Goal: Task Accomplishment & Management: Complete application form

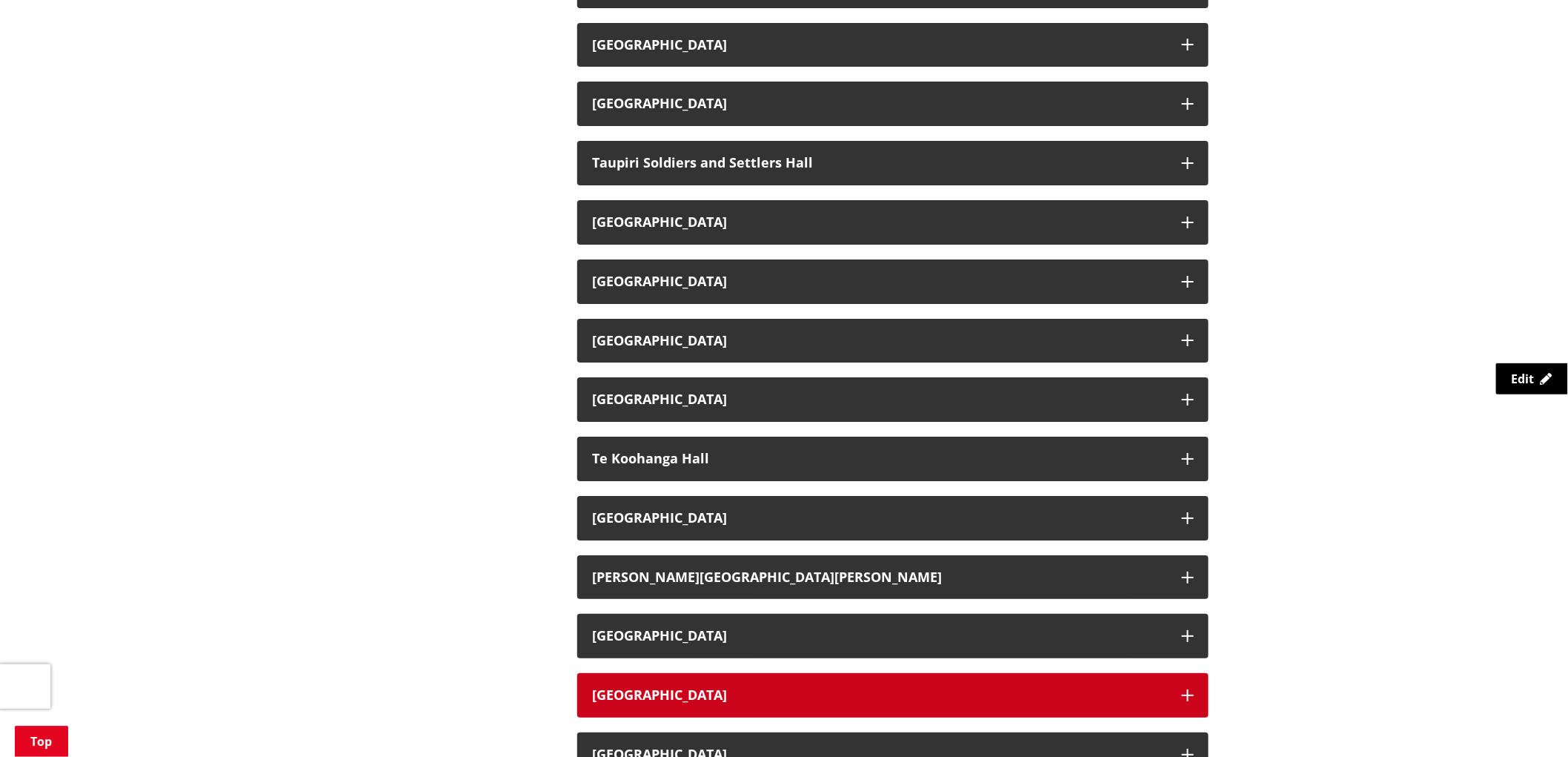
scroll to position [2141, 0]
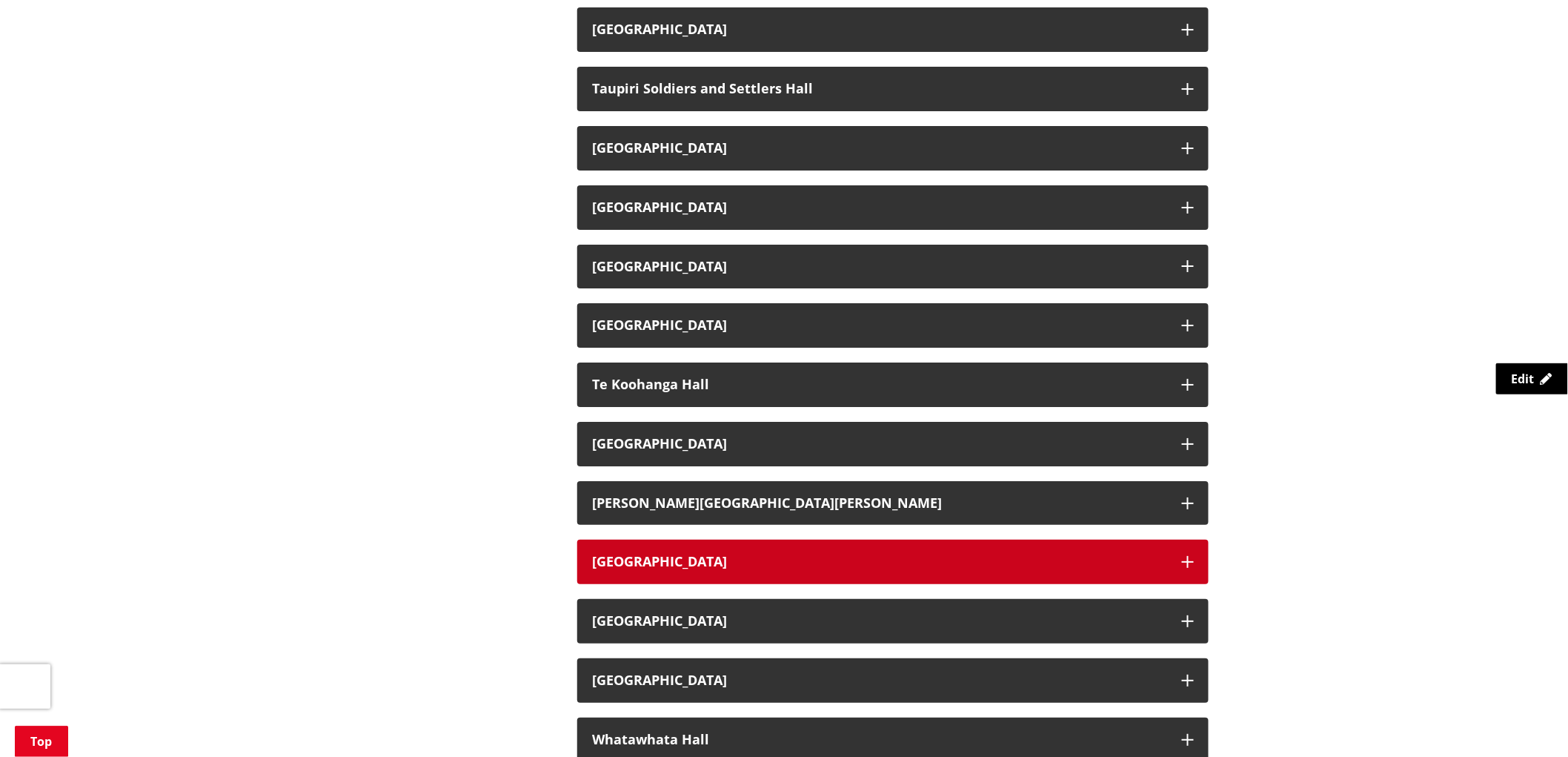
click at [1190, 564] on icon "button" at bounding box center [1188, 561] width 12 height 12
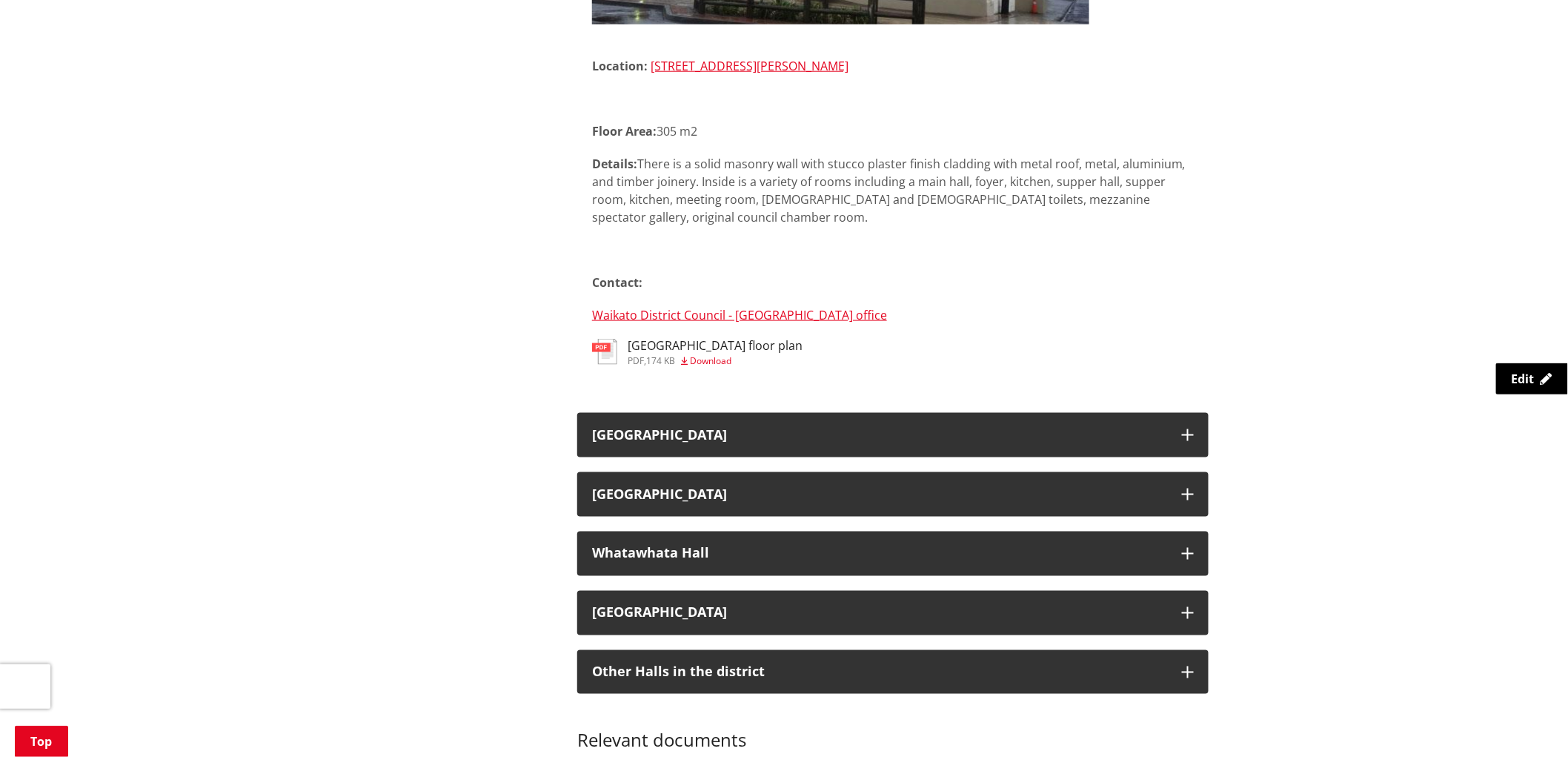
scroll to position [2717, 0]
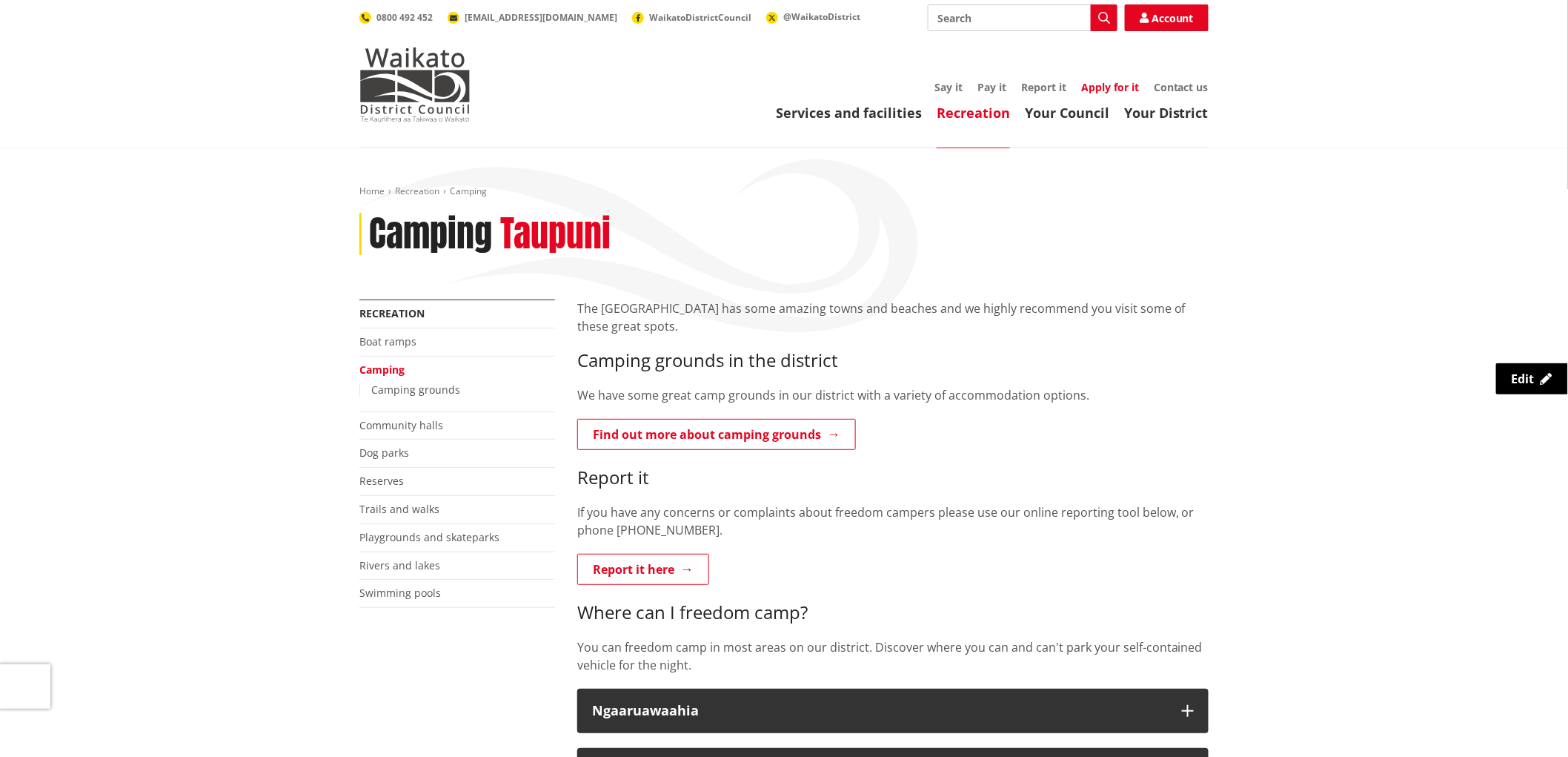
click at [1093, 86] on link "Apply for it" at bounding box center [1110, 86] width 58 height 14
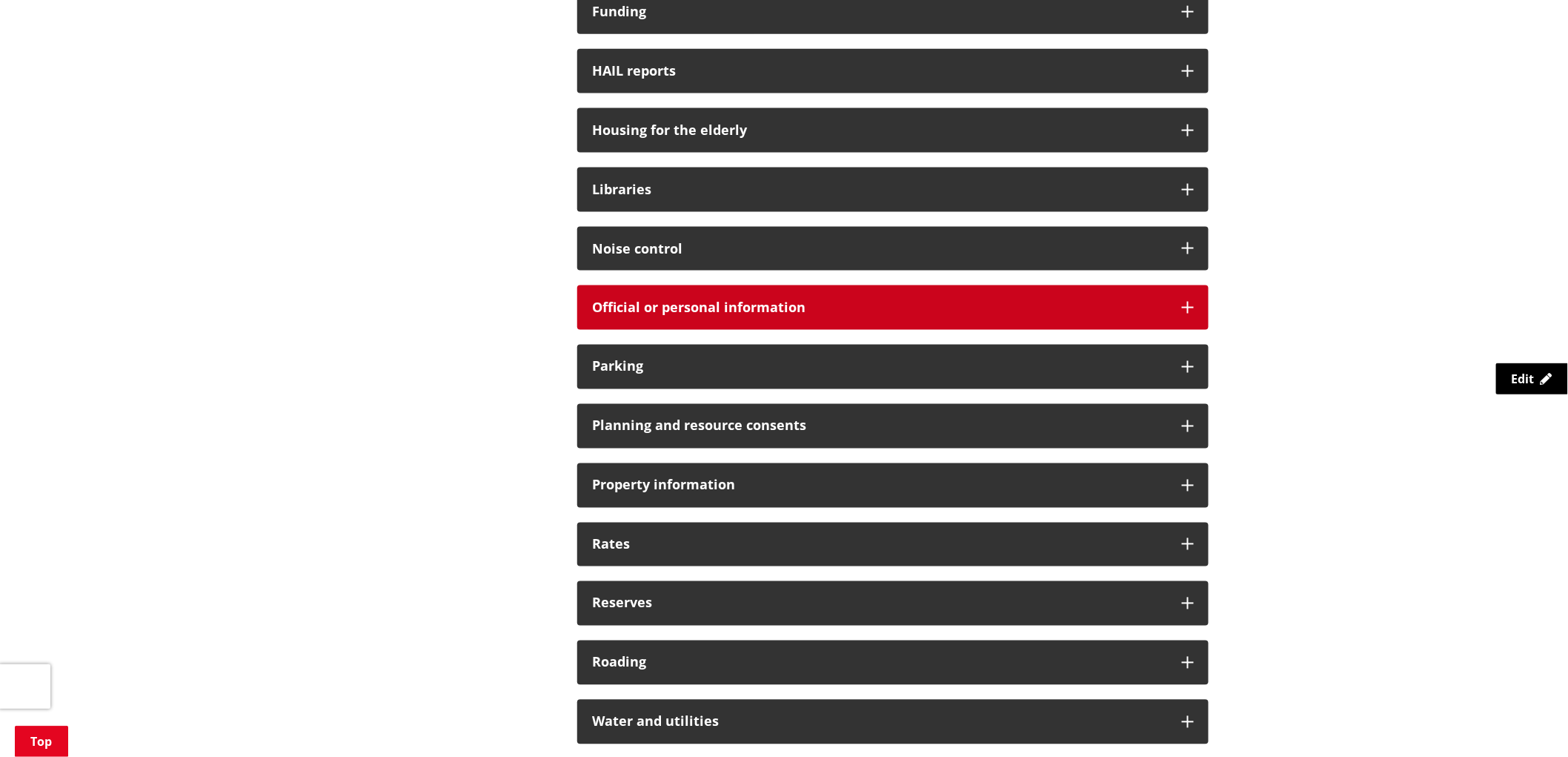
scroll to position [823, 0]
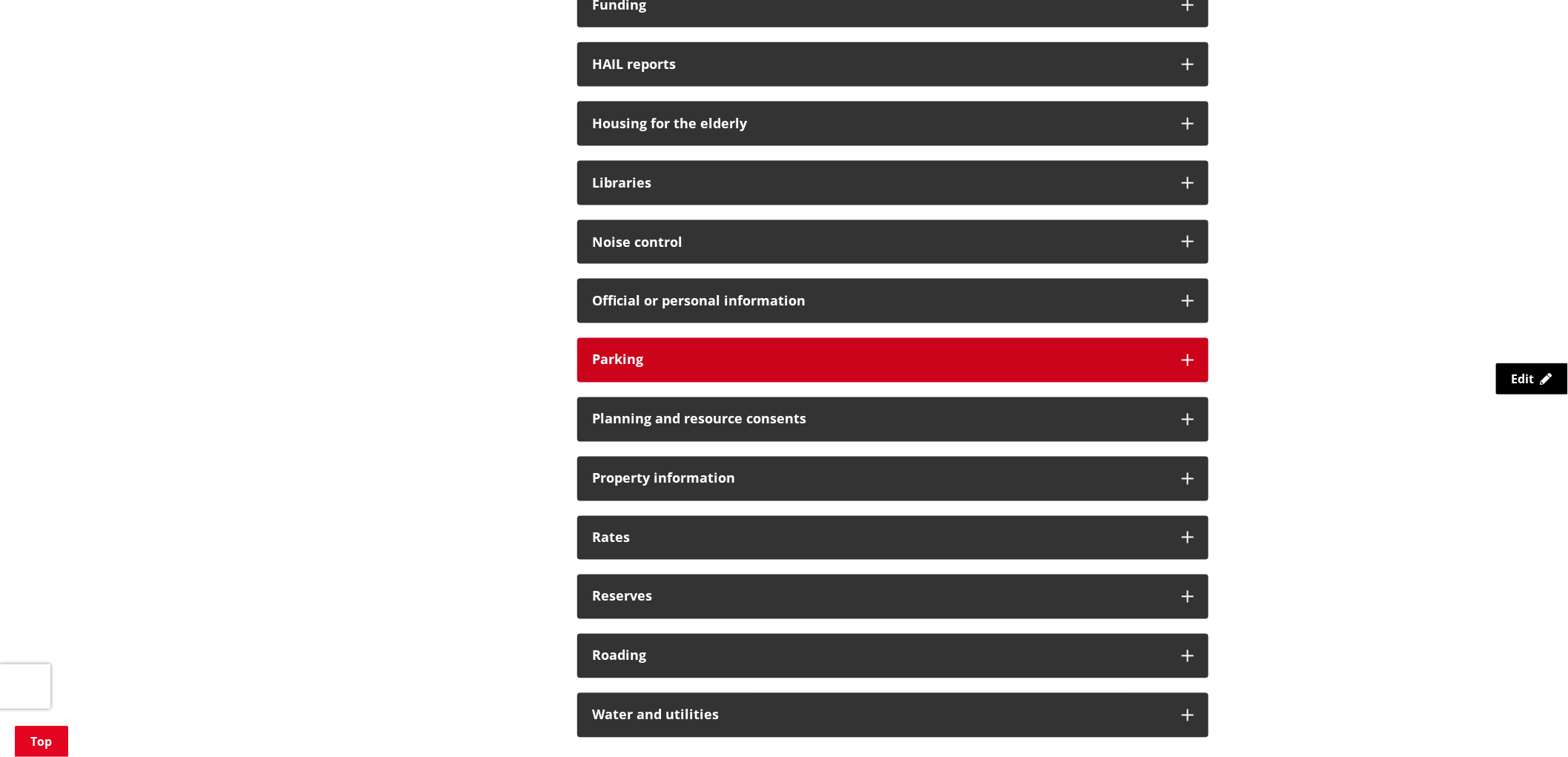
click at [1196, 363] on div "Parking" at bounding box center [893, 360] width 631 height 44
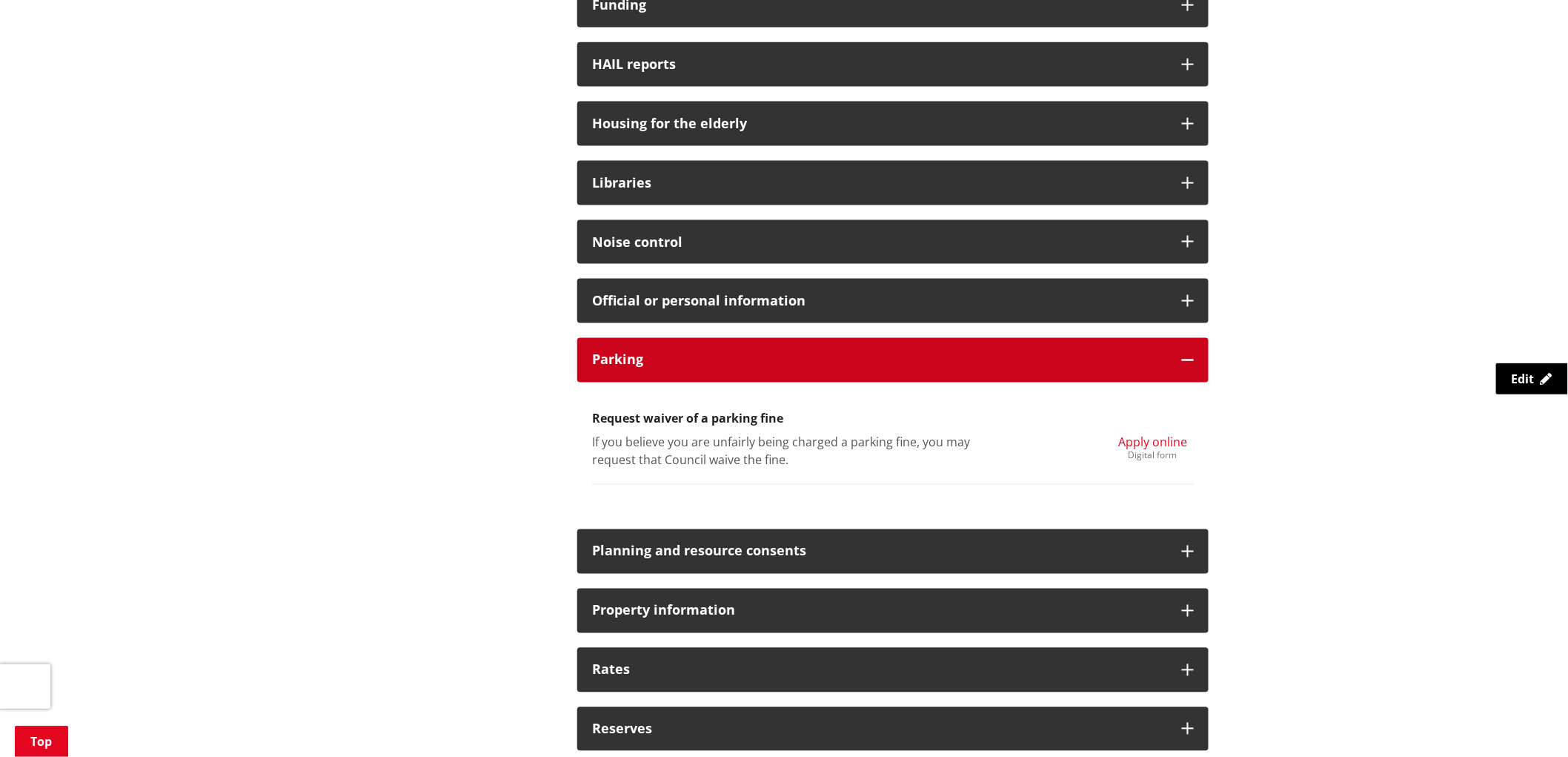
click at [1196, 362] on div "Parking" at bounding box center [893, 360] width 631 height 44
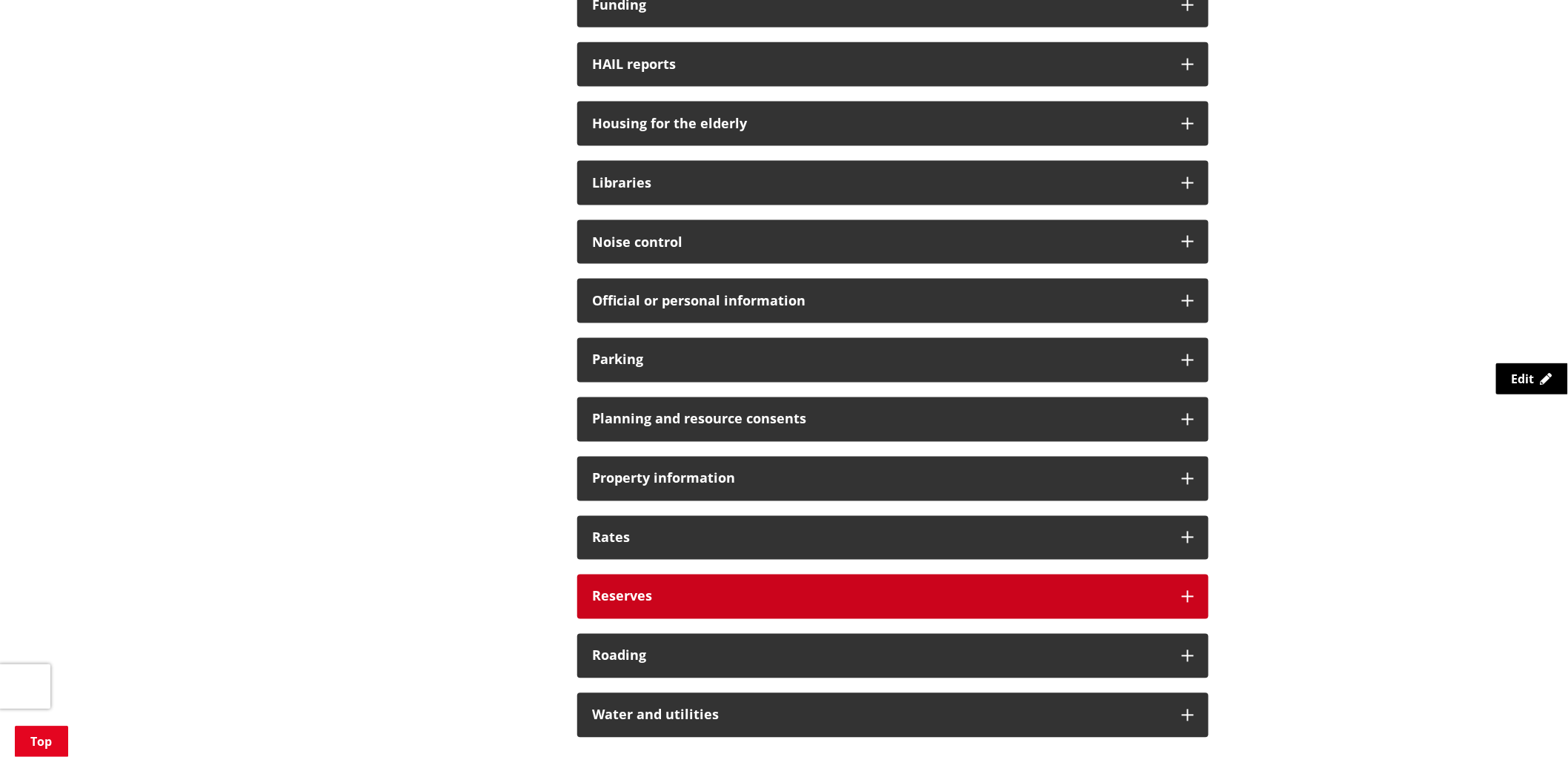
click at [1193, 592] on icon at bounding box center [1188, 597] width 12 height 12
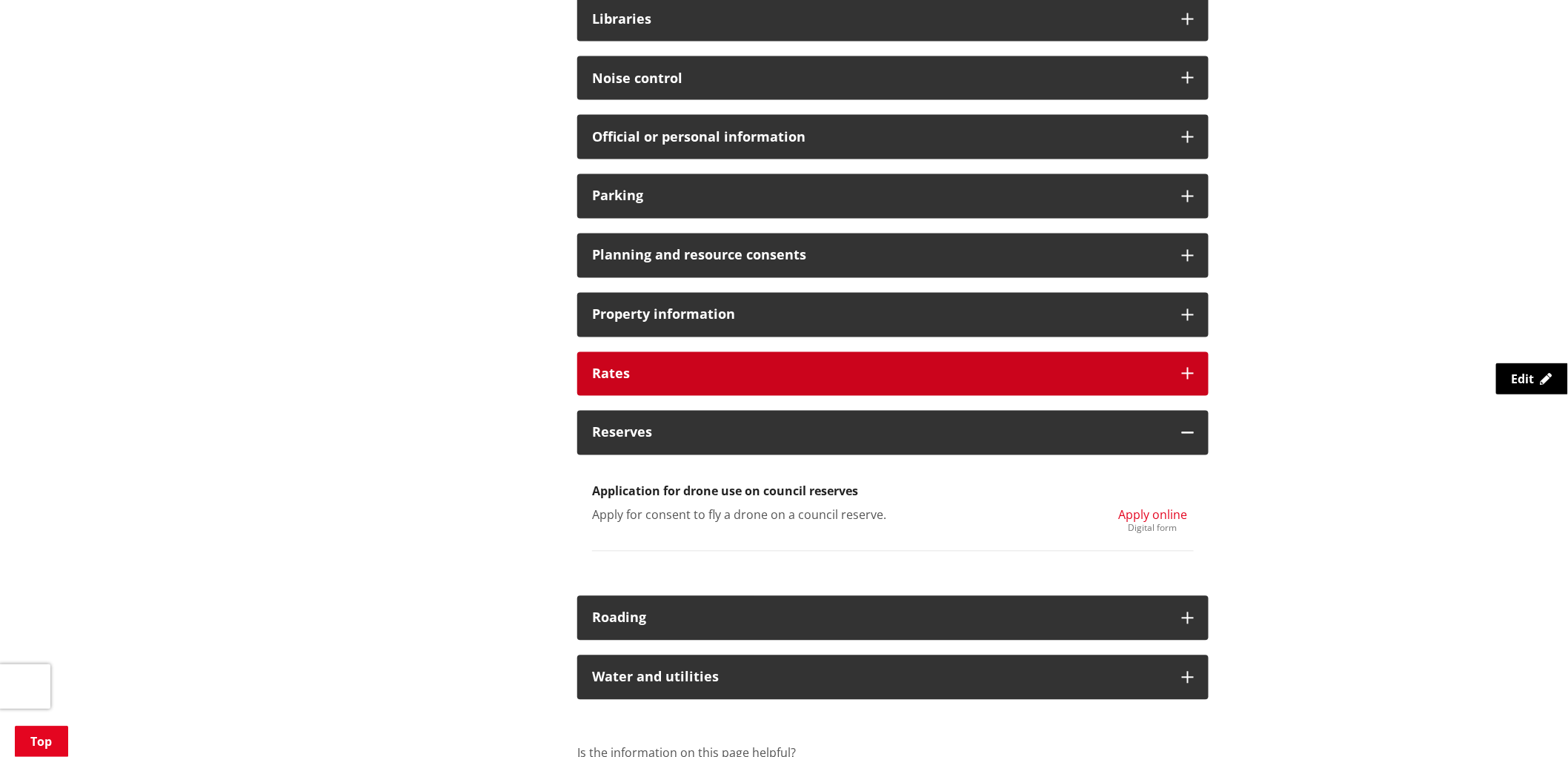
scroll to position [988, 0]
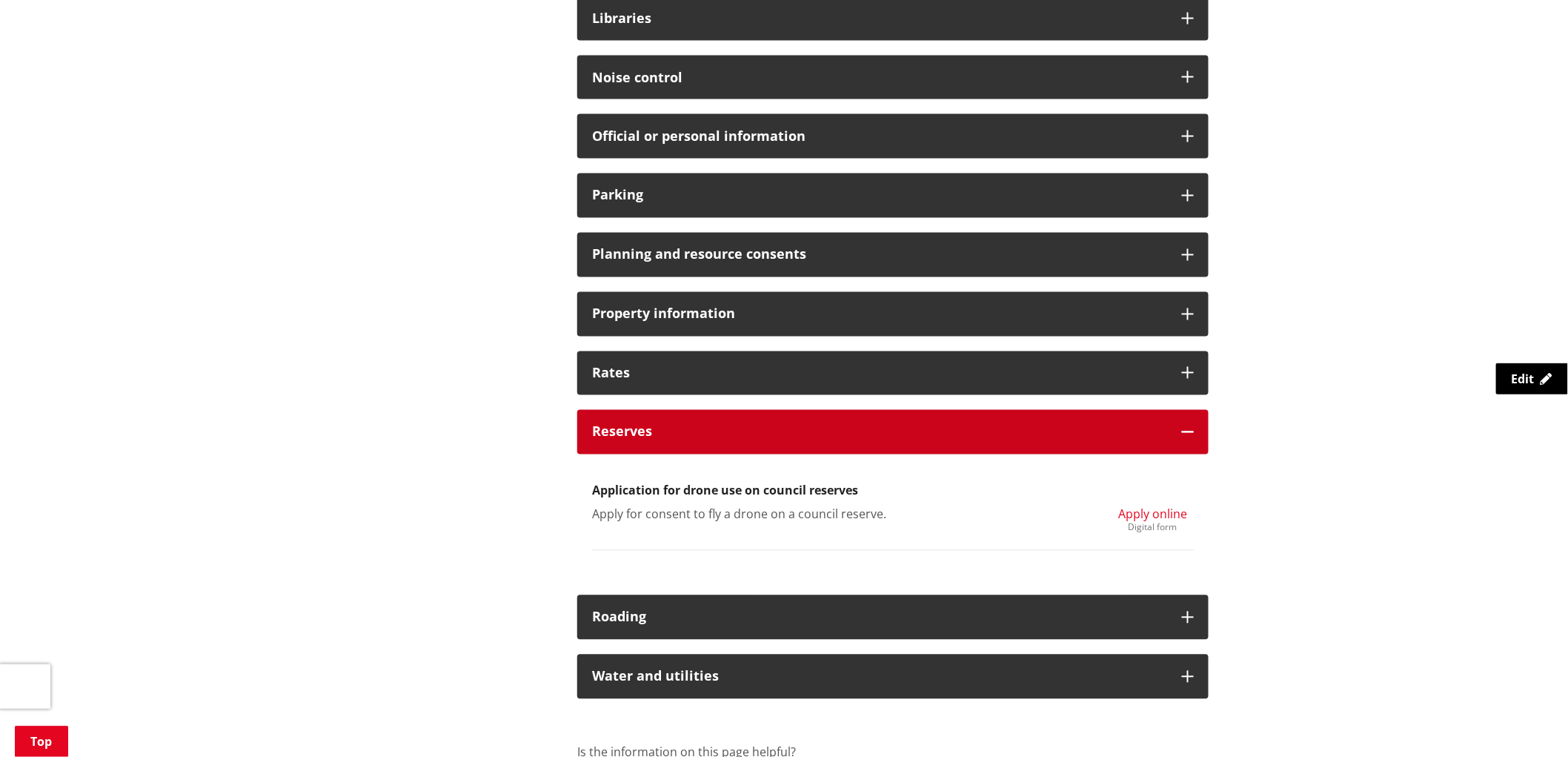
click at [1185, 430] on icon at bounding box center [1188, 432] width 12 height 12
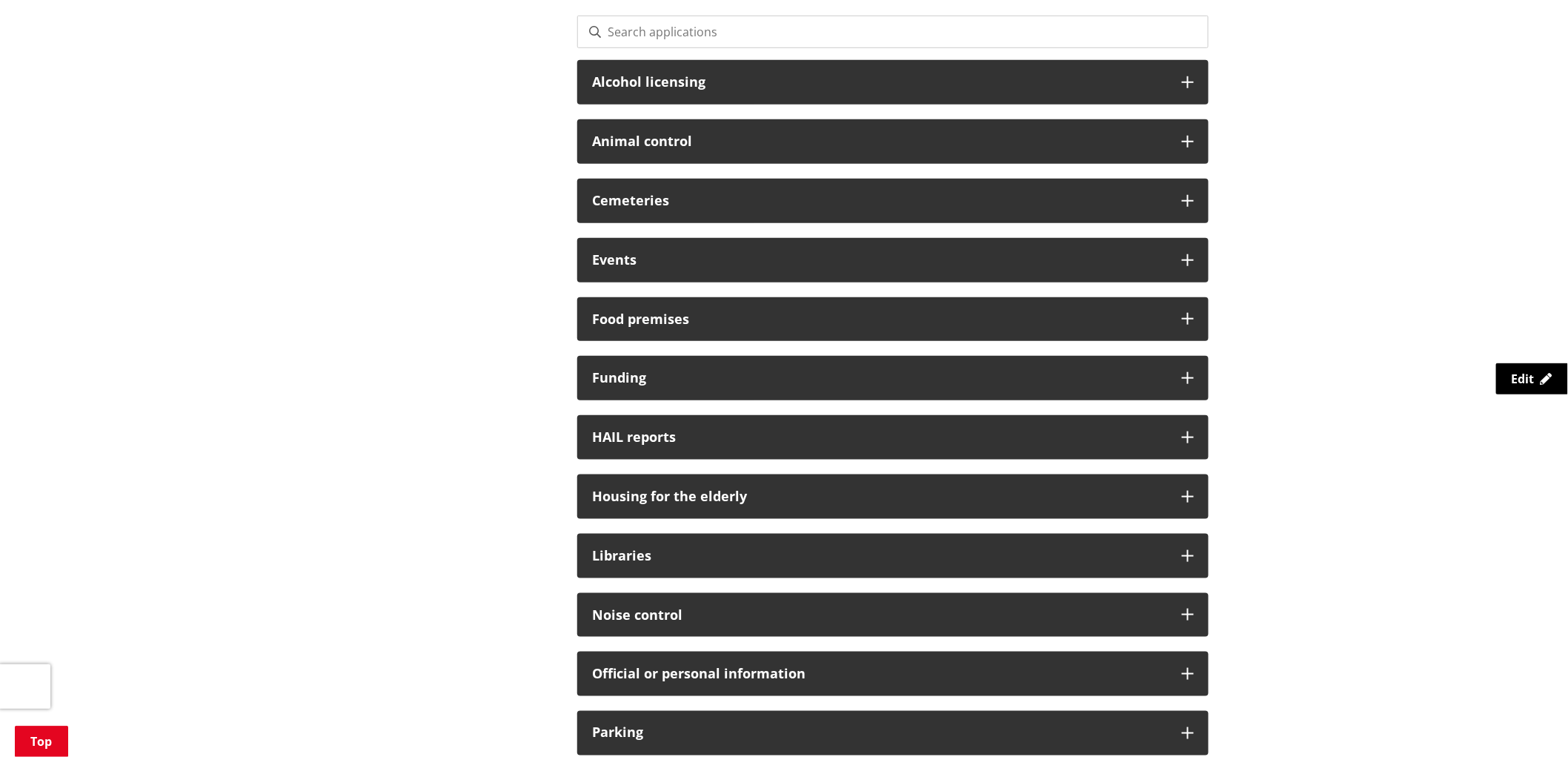
scroll to position [411, 0]
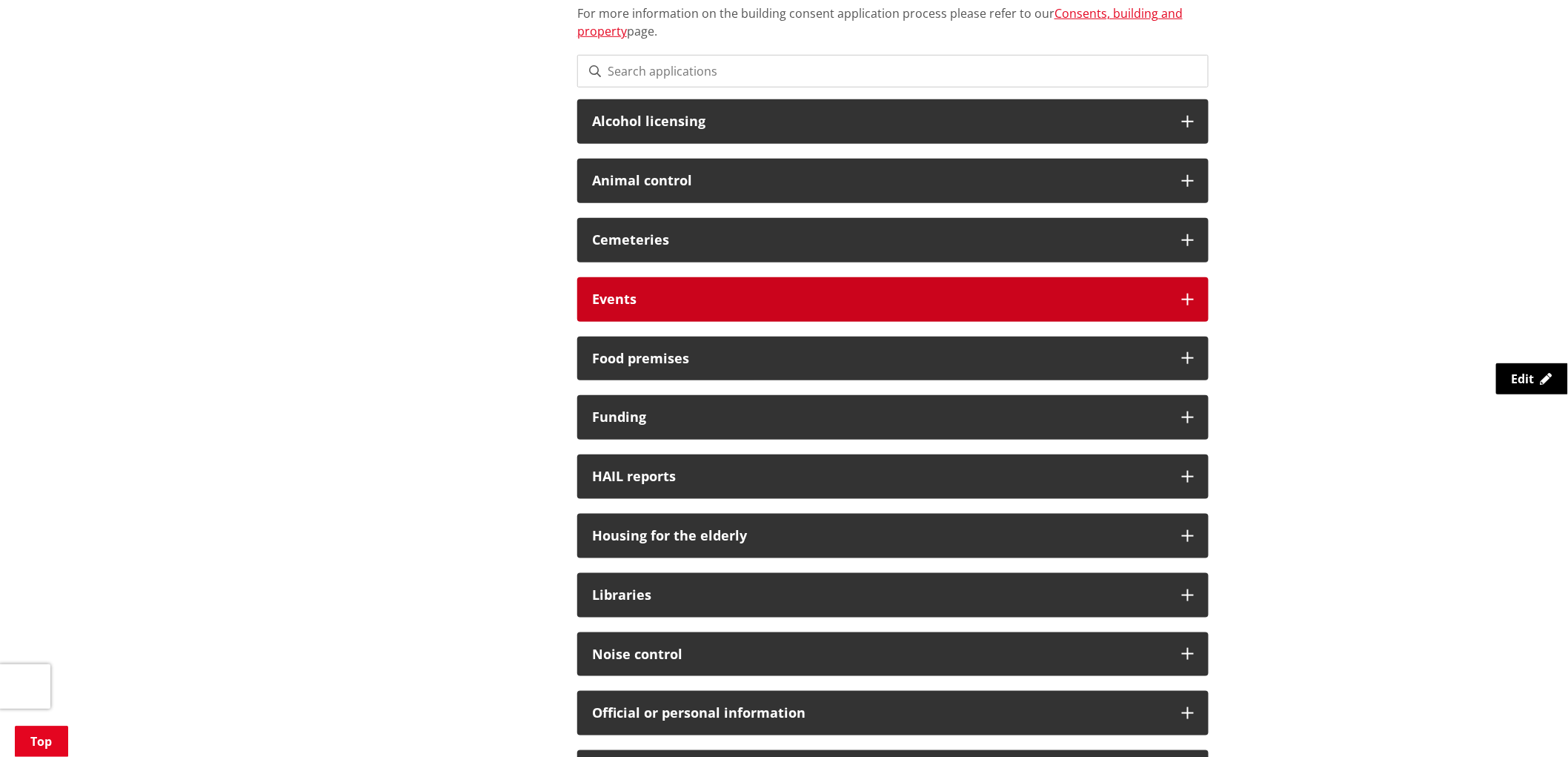
click at [1181, 290] on div "Events" at bounding box center [893, 299] width 631 height 44
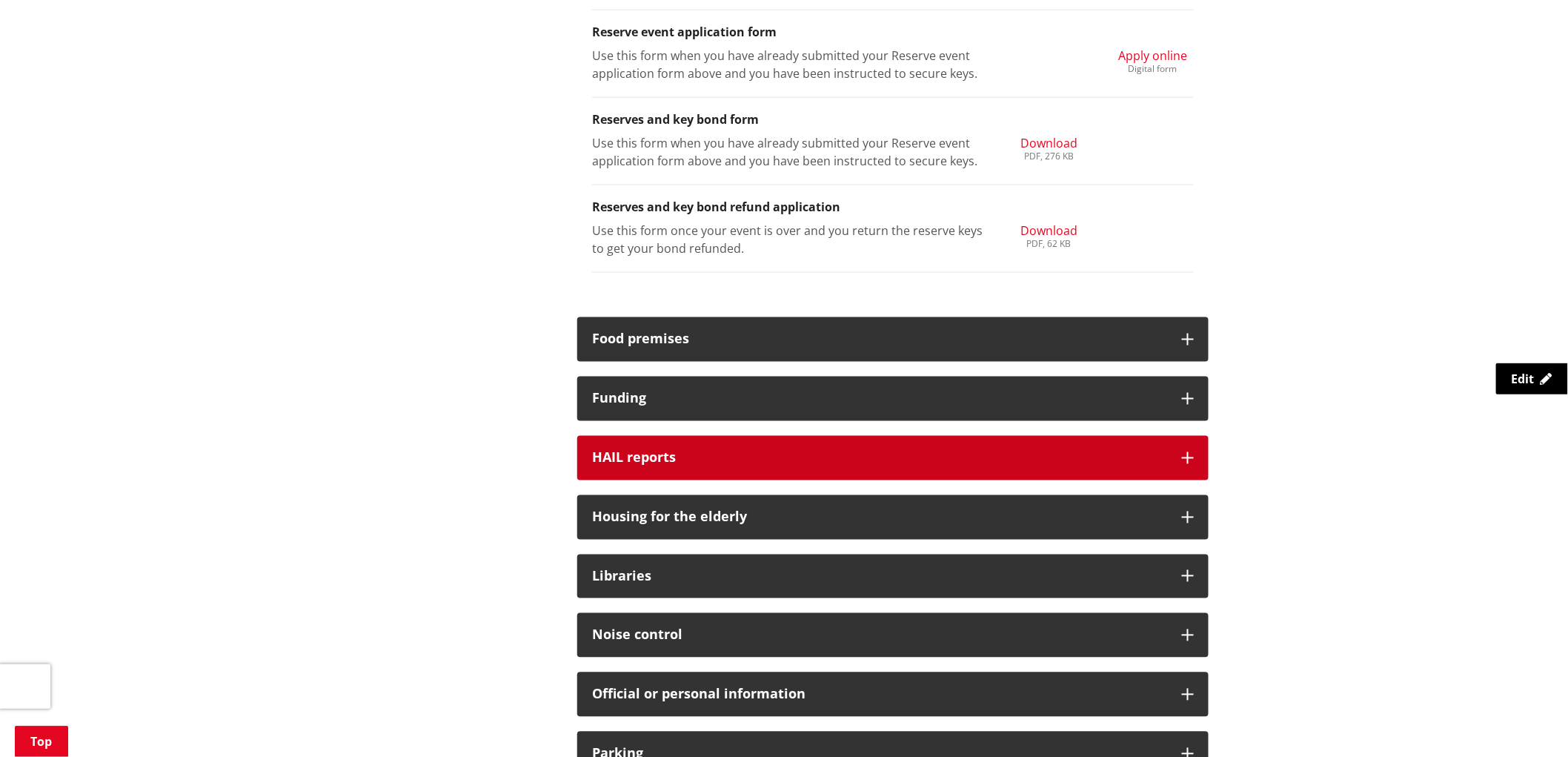
scroll to position [906, 0]
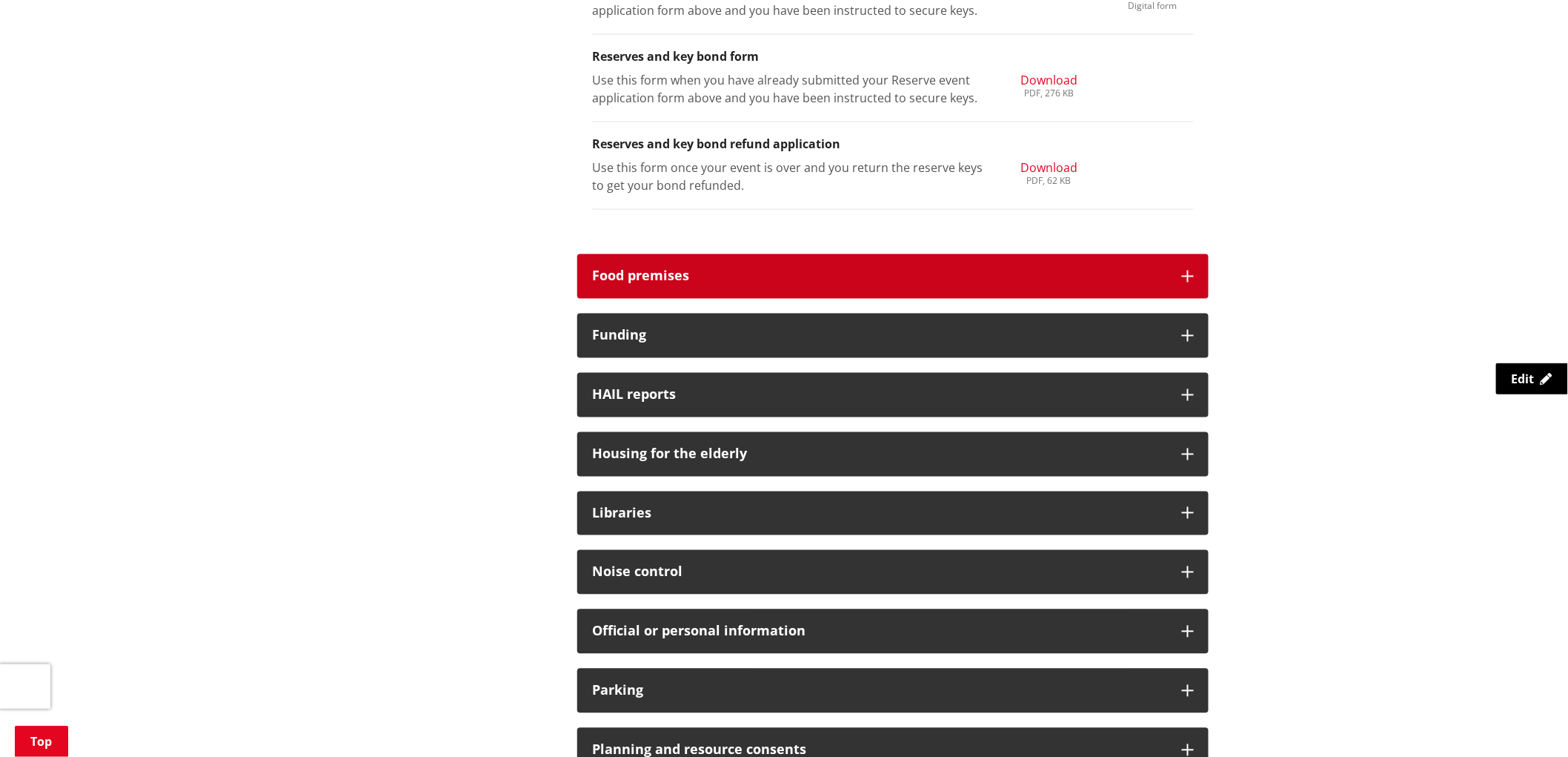
click at [1186, 274] on icon at bounding box center [1188, 276] width 12 height 12
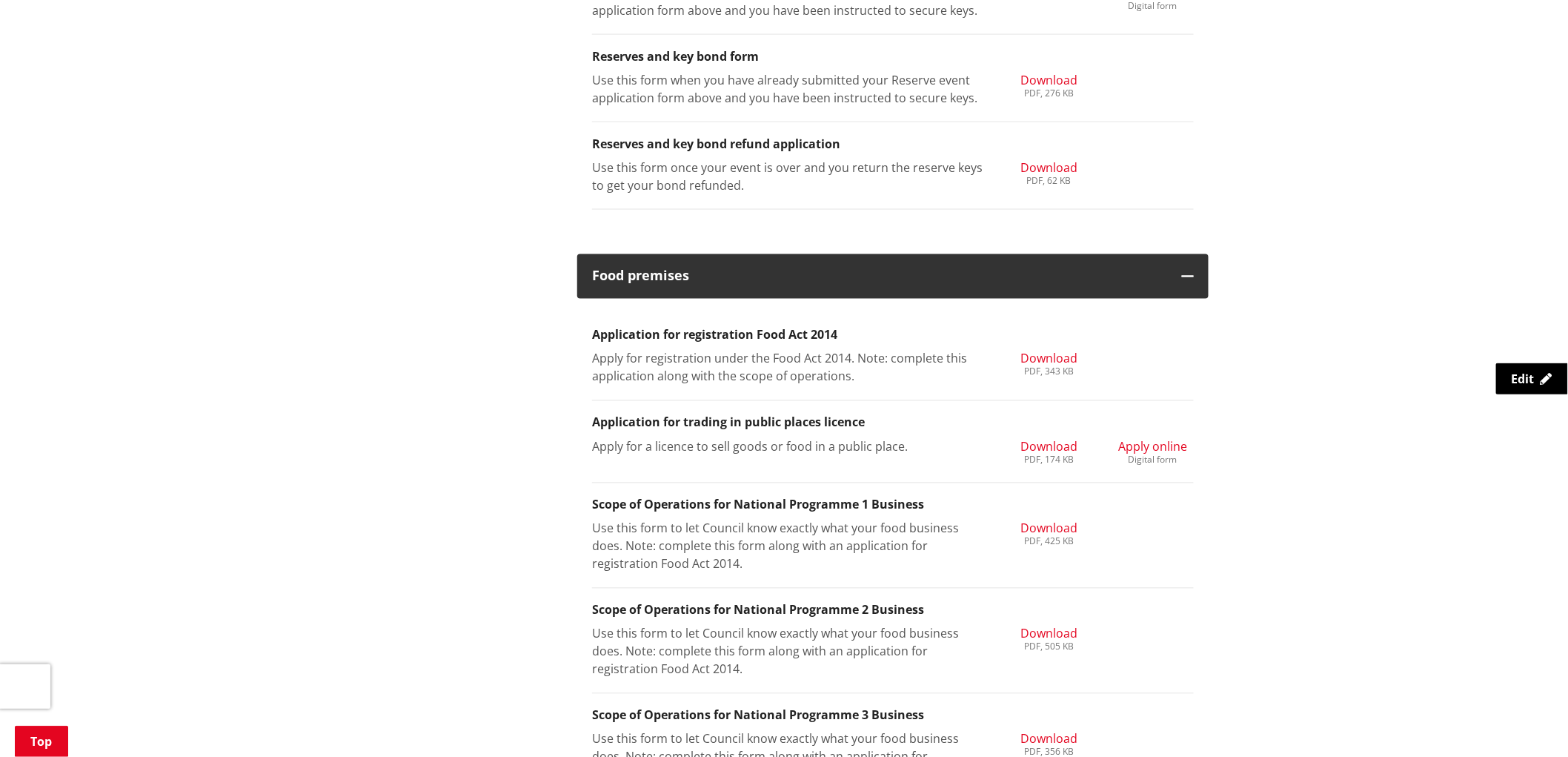
click at [1127, 446] on span "Apply online" at bounding box center [1153, 446] width 69 height 16
